Goal: Information Seeking & Learning: Find specific fact

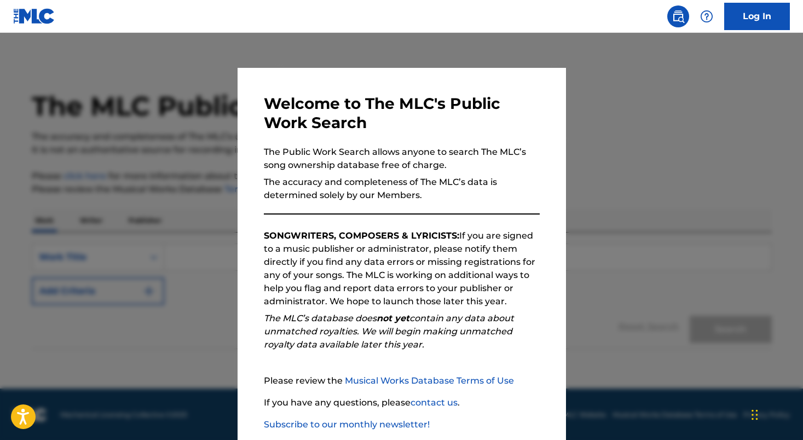
click at [191, 208] on div at bounding box center [401, 253] width 803 height 440
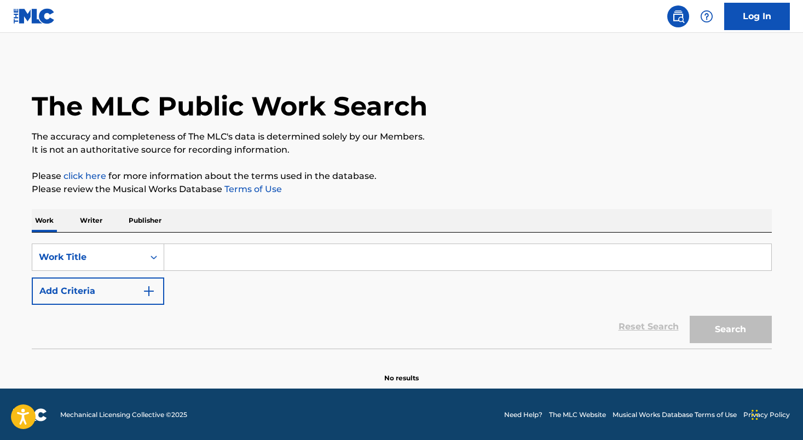
click at [202, 255] on input "Search Form" at bounding box center [467, 257] width 607 height 26
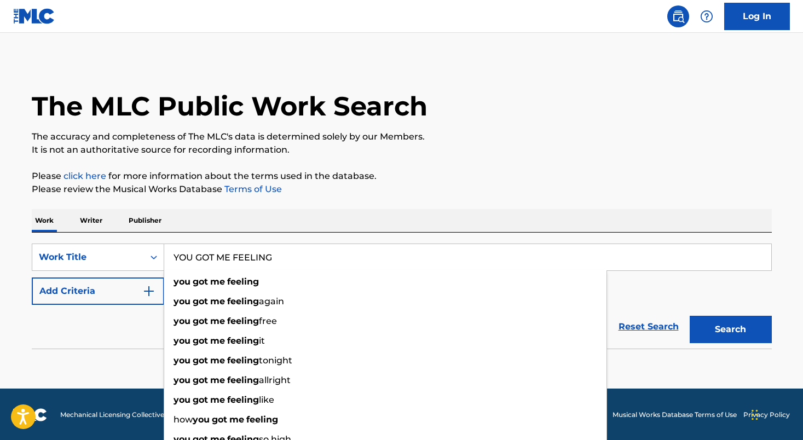
type input "YOU GOT ME FEELING"
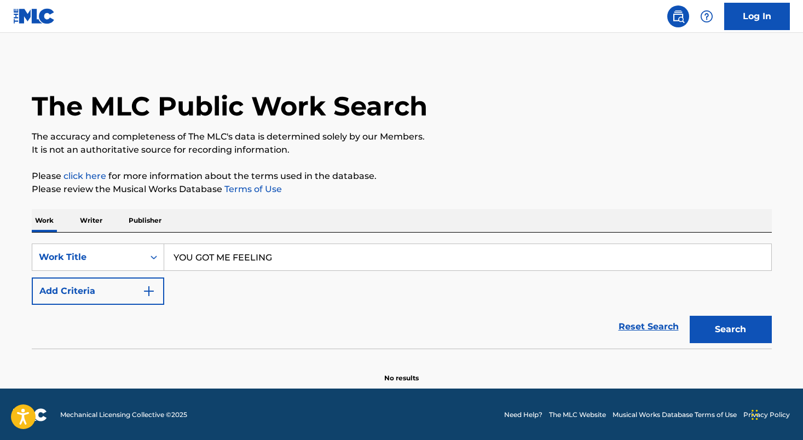
click at [88, 291] on button "Add Criteria" at bounding box center [98, 291] width 133 height 27
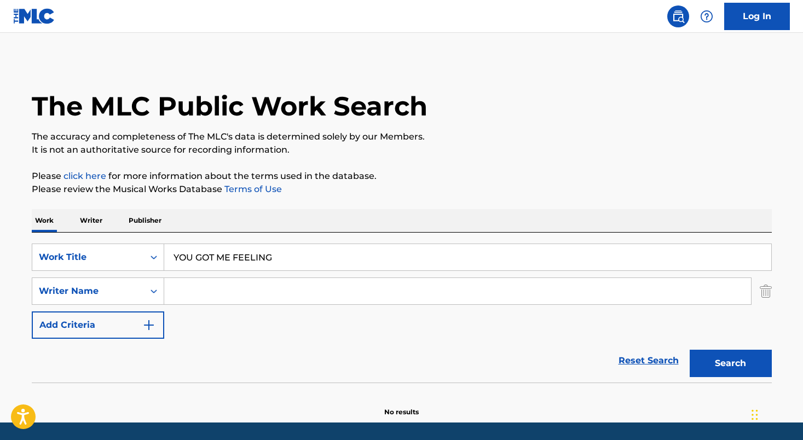
click at [238, 292] on input "Search Form" at bounding box center [457, 291] width 587 height 26
paste input "SERRET"
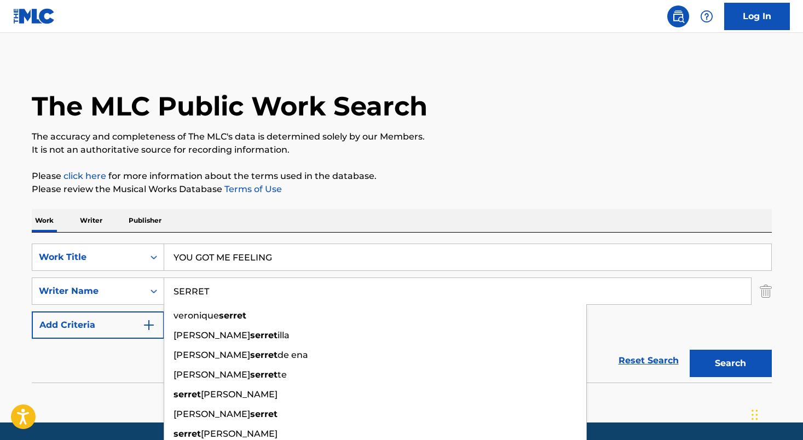
type input "SERRET"
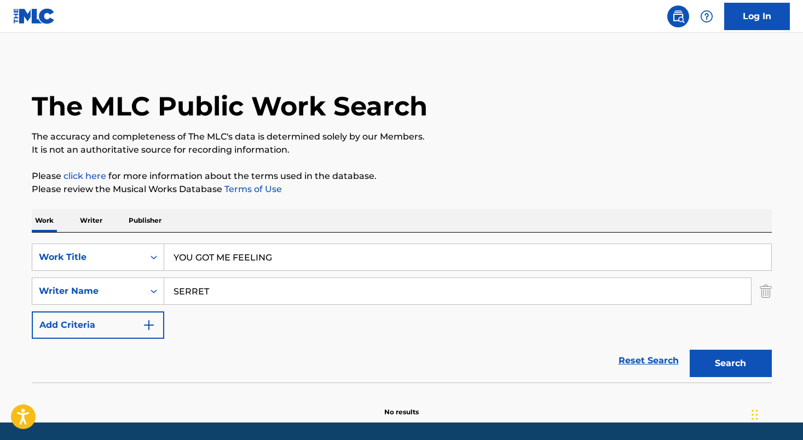
click at [784, 380] on div "The MLC Public Work Search The accuracy and completeness of The MLC's data is d…" at bounding box center [402, 238] width 767 height 357
click at [761, 370] on button "Search" at bounding box center [731, 363] width 82 height 27
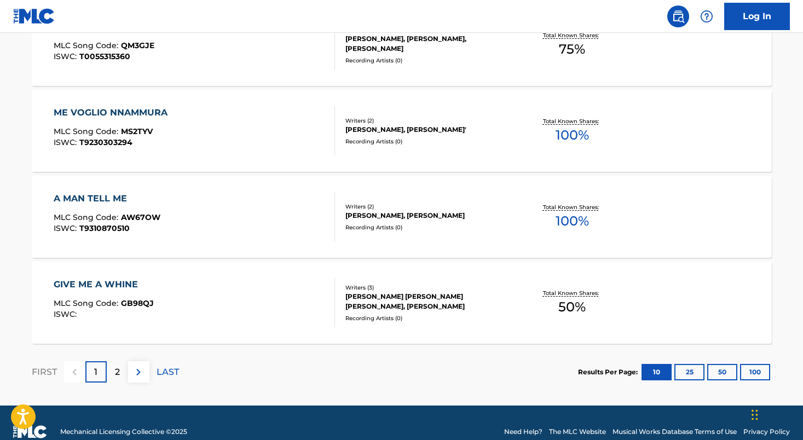
scroll to position [934, 0]
